Goal: Task Accomplishment & Management: Manage account settings

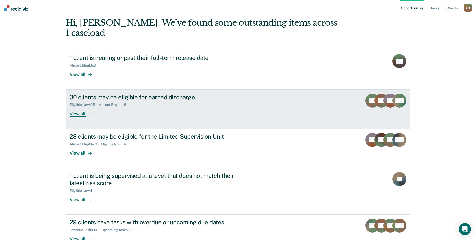
scroll to position [35, 0]
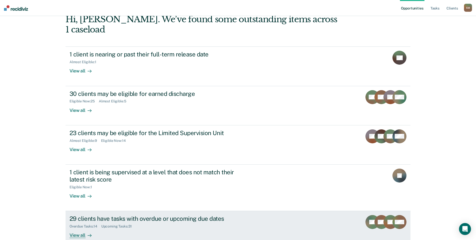
click at [194, 215] on div "29 clients have tasks with overdue or upcoming due dates" at bounding box center [158, 218] width 176 height 7
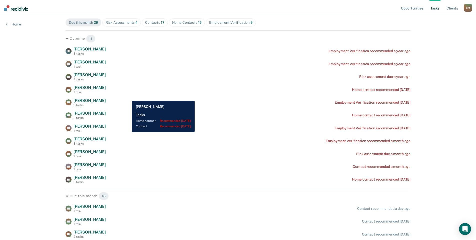
scroll to position [50, 0]
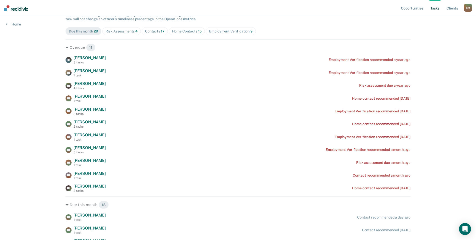
click at [128, 31] on div "Risk Assessments 4" at bounding box center [122, 31] width 32 height 4
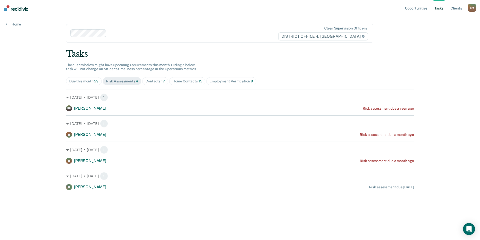
click at [155, 82] on div "Contacts 17" at bounding box center [156, 81] width 20 height 4
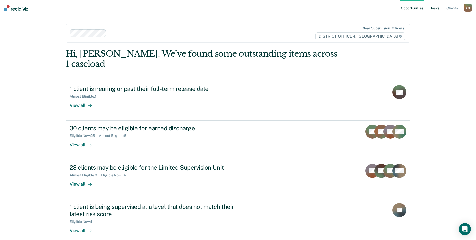
click at [436, 8] on link "Tasks" at bounding box center [435, 8] width 11 height 16
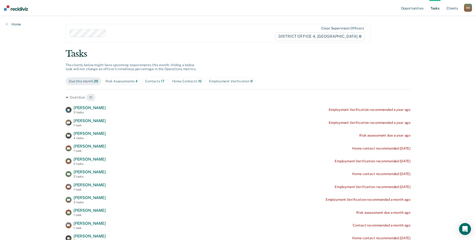
click at [151, 81] on div "Contacts 17" at bounding box center [155, 81] width 20 height 4
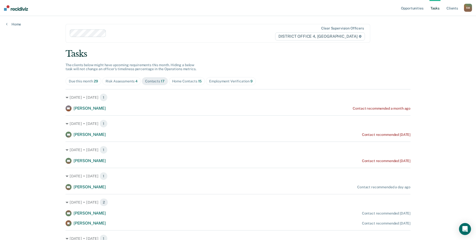
click at [115, 81] on div "Risk Assessments 4" at bounding box center [122, 81] width 32 height 4
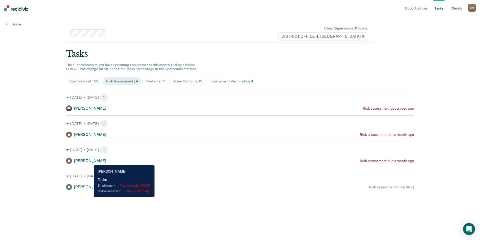
click at [90, 162] on span "[PERSON_NAME]" at bounding box center [90, 161] width 32 height 5
